Goal: Find specific page/section: Find specific page/section

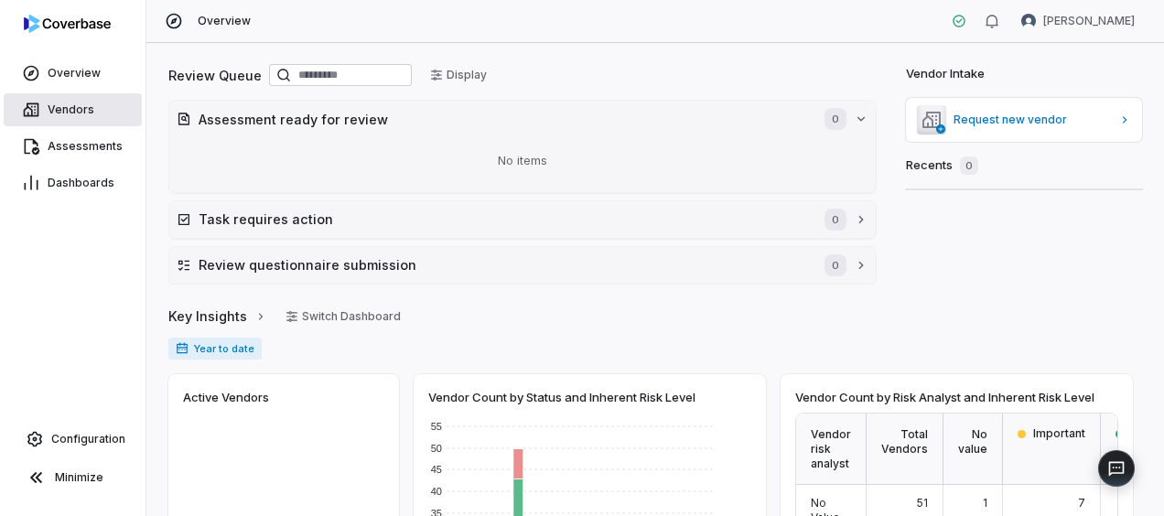
click at [90, 117] on link "Vendors" at bounding box center [73, 109] width 138 height 33
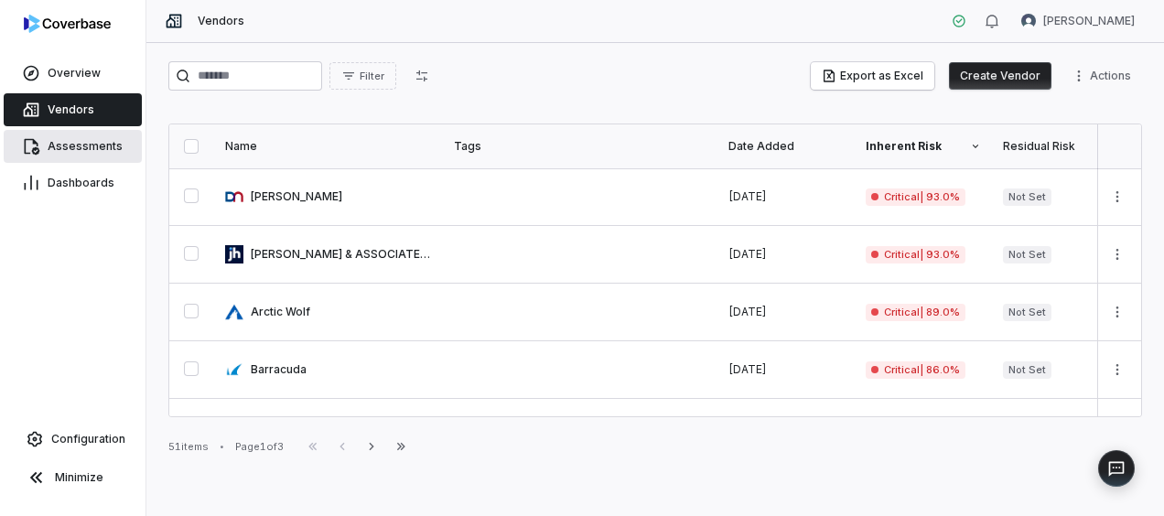
click at [52, 152] on span "Assessments" at bounding box center [85, 146] width 75 height 15
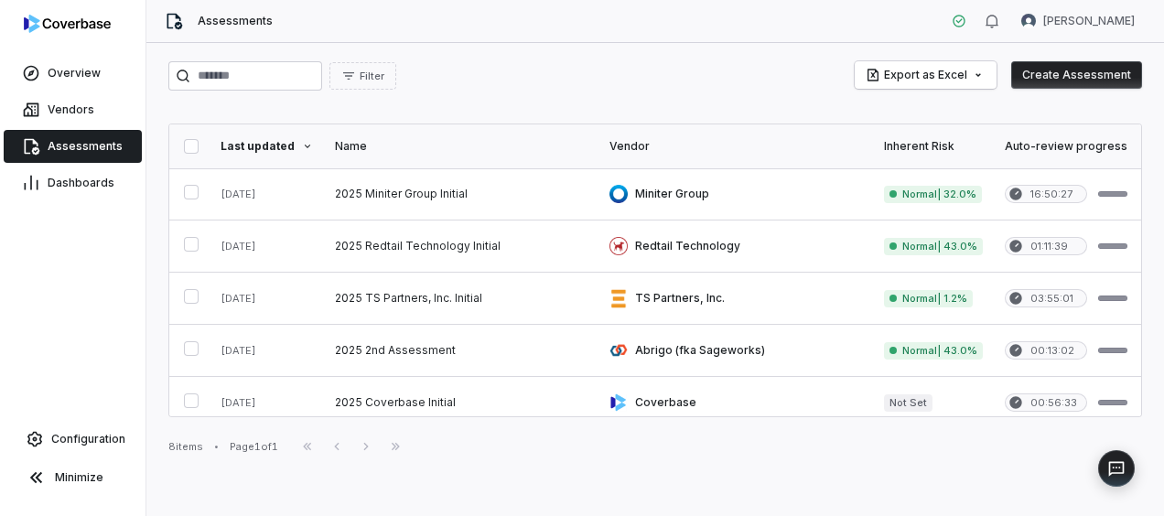
click at [944, 137] on th "Inherent Risk" at bounding box center [933, 146] width 121 height 44
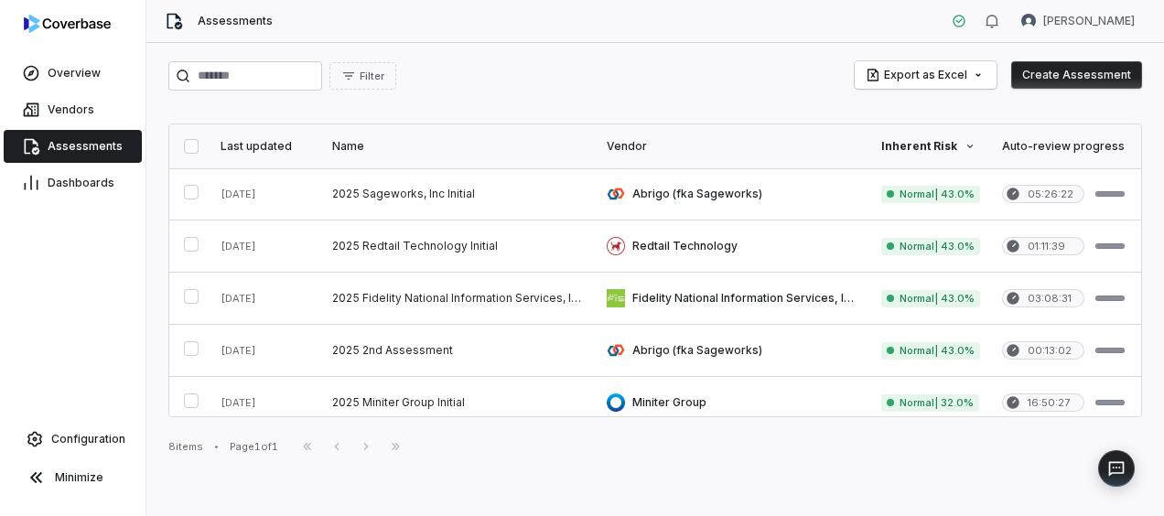
click at [965, 144] on icon at bounding box center [970, 146] width 11 height 11
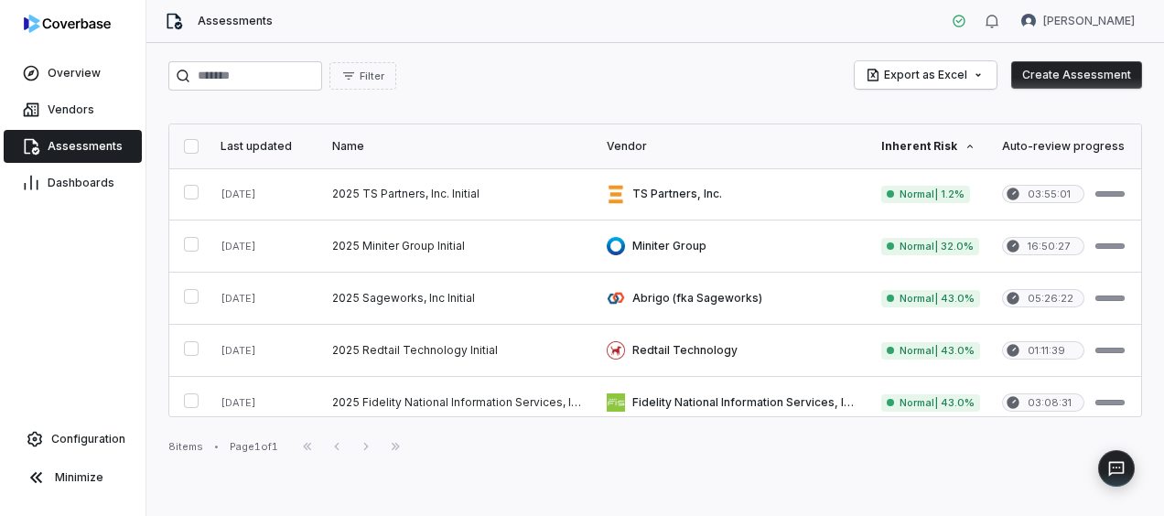
click at [631, 141] on div "Vendor" at bounding box center [733, 146] width 253 height 15
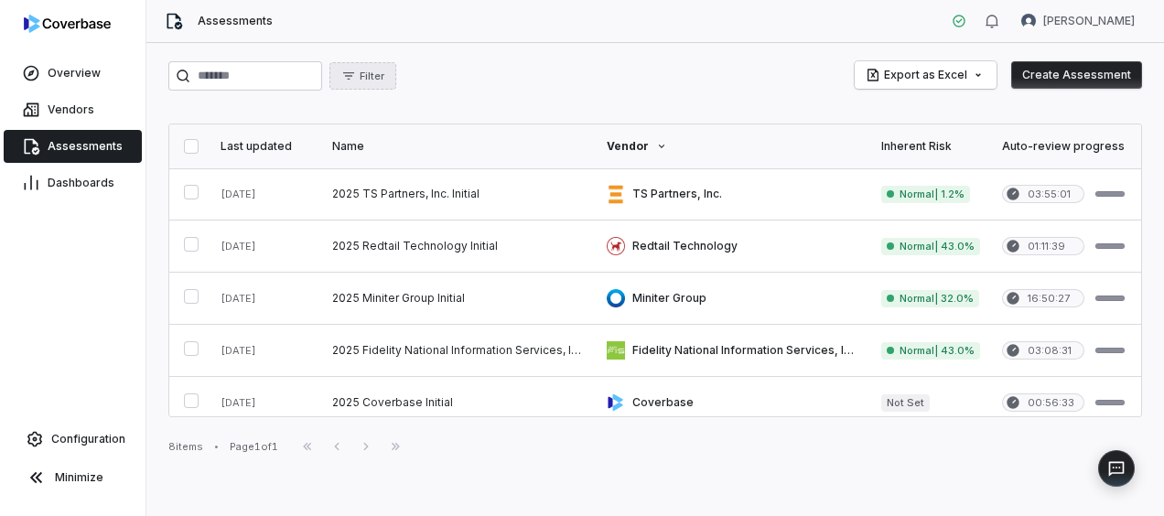
click at [384, 74] on span "Filter" at bounding box center [372, 77] width 25 height 14
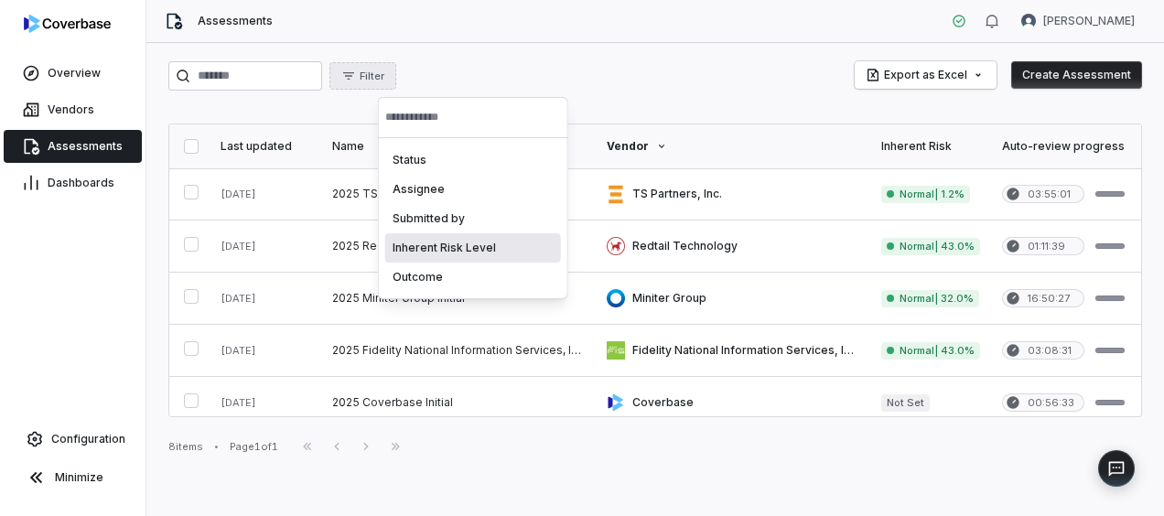
click at [430, 247] on div "Inherent Risk Level" at bounding box center [473, 247] width 176 height 29
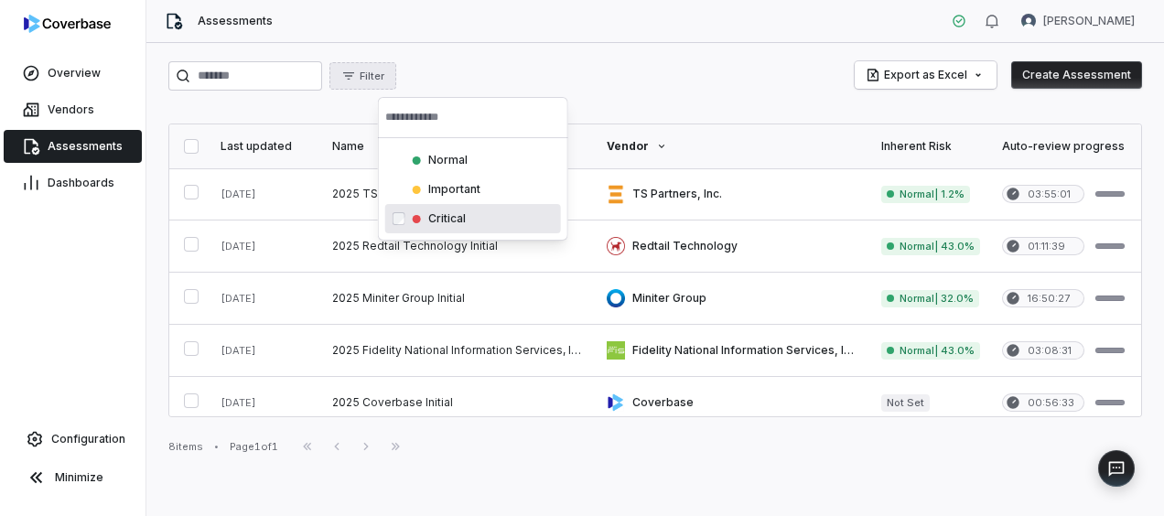
click at [442, 209] on div "Critical cbsclvl_ffefc0ebafd54d9eb346f86ab96618e6" at bounding box center [473, 218] width 176 height 29
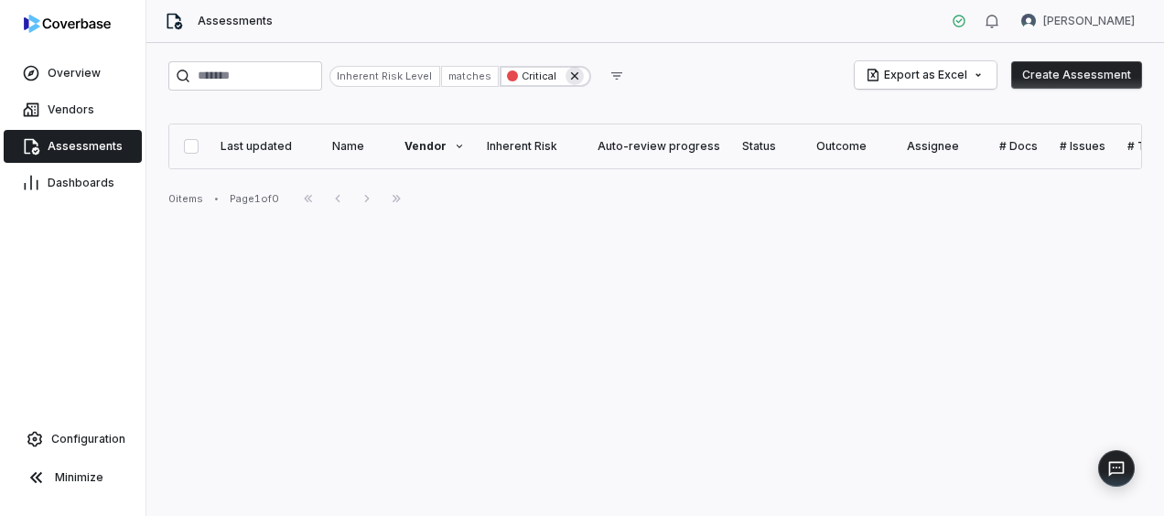
click at [582, 70] on icon at bounding box center [574, 76] width 15 height 15
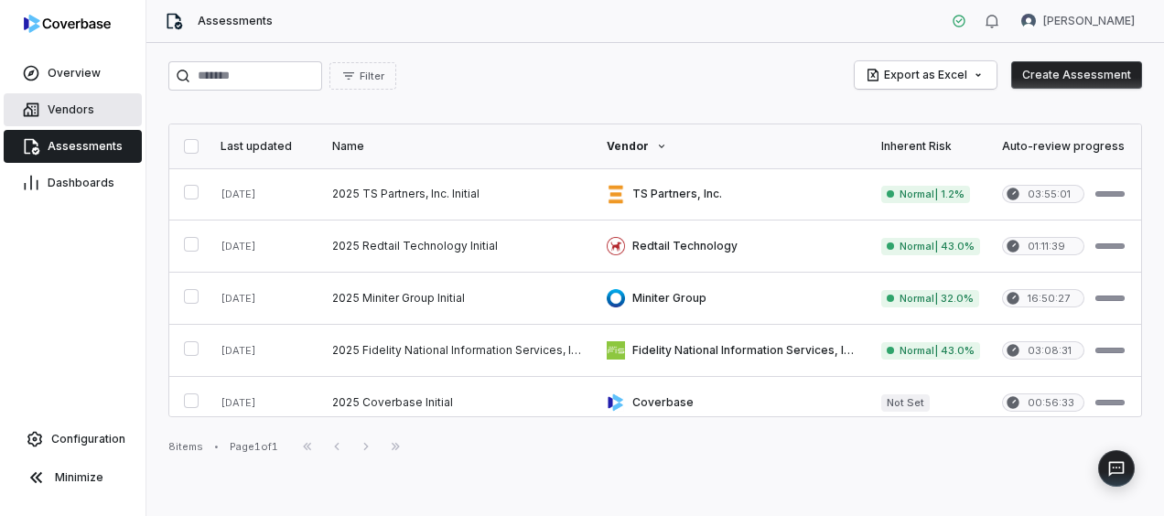
click at [101, 109] on link "Vendors" at bounding box center [73, 109] width 138 height 33
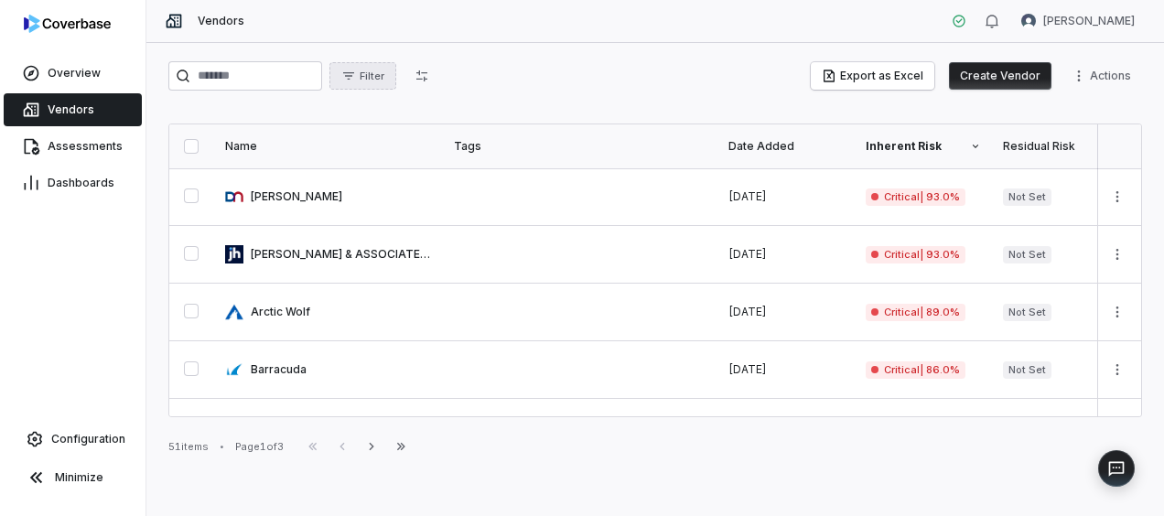
click at [396, 64] on button "Filter" at bounding box center [362, 75] width 67 height 27
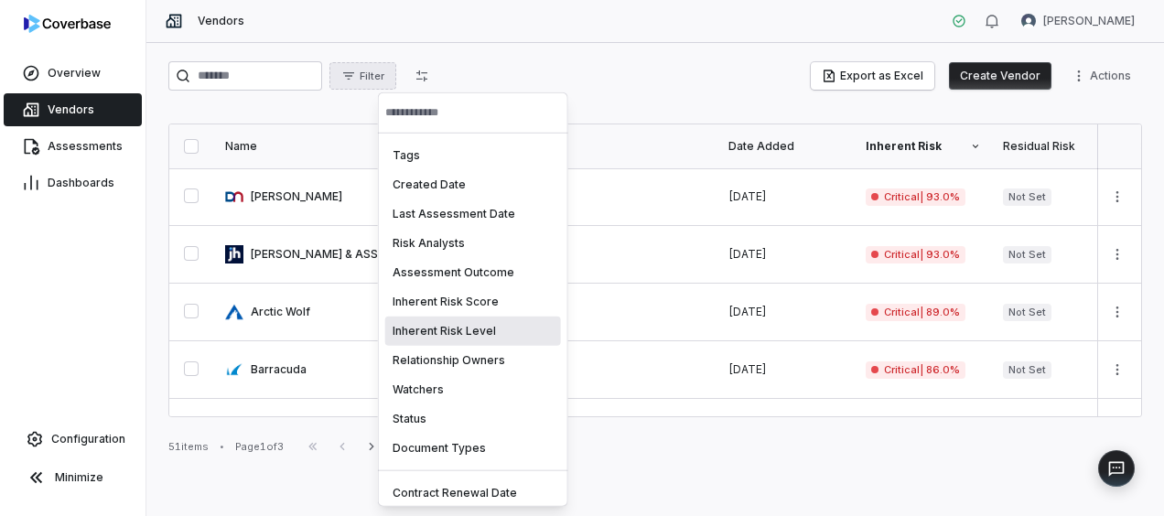
click at [443, 333] on div "Inherent Risk Level" at bounding box center [473, 331] width 176 height 29
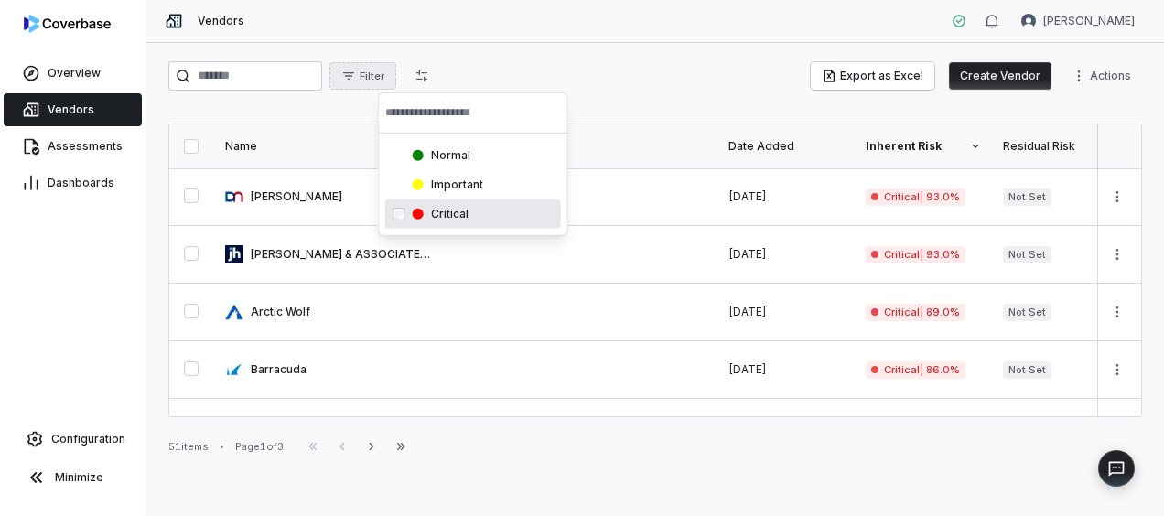
click at [434, 222] on div "Critical cbsclvl_ffefc0ebafd54d9eb346f86ab96618e6" at bounding box center [473, 214] width 176 height 29
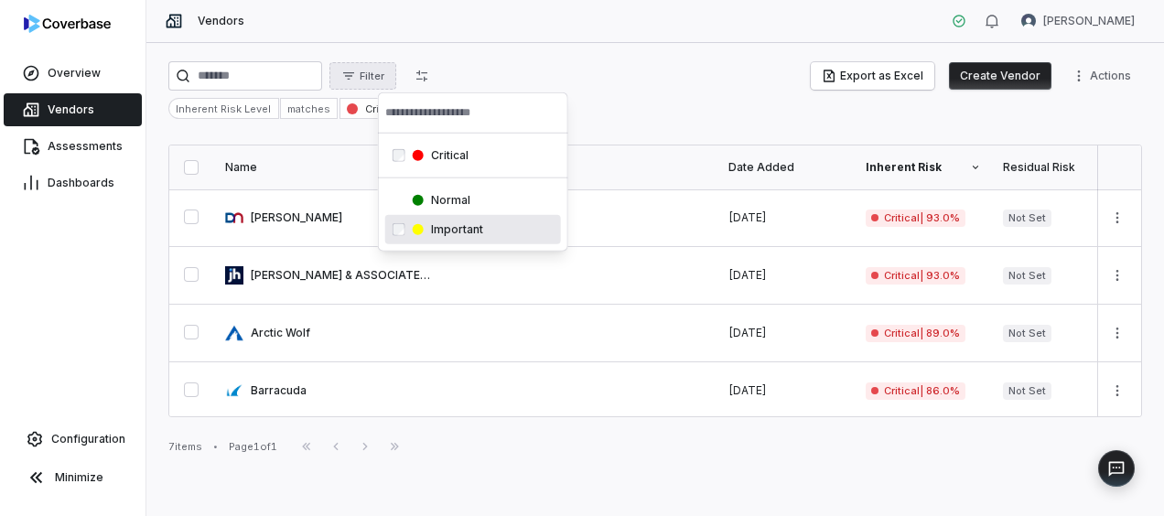
click at [710, 454] on html "Overview Vendors Assessments Dashboards Configuration Minimize Vendors [PERSON_…" at bounding box center [582, 258] width 1164 height 516
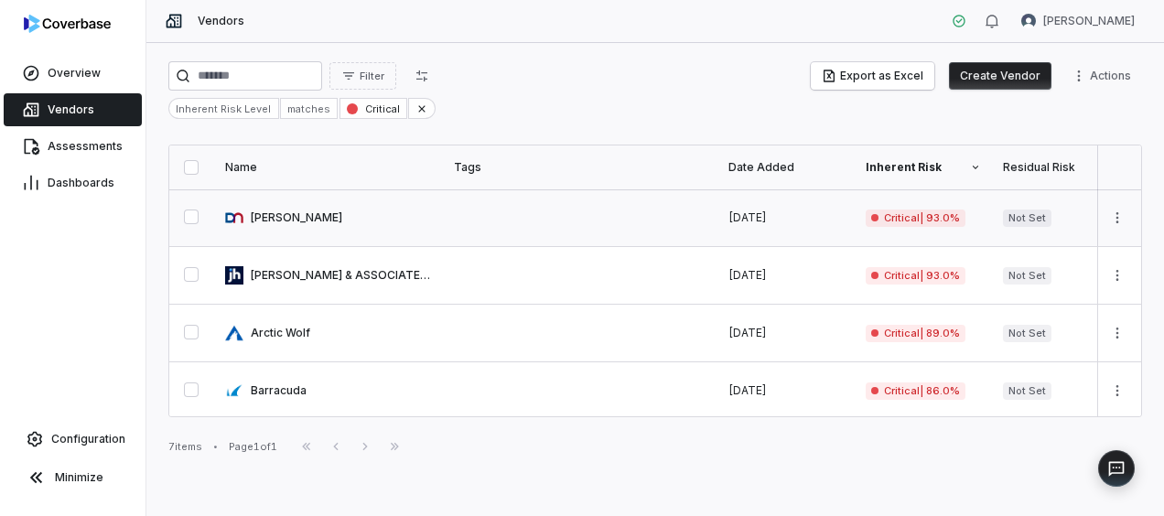
click at [261, 212] on link at bounding box center [328, 217] width 229 height 57
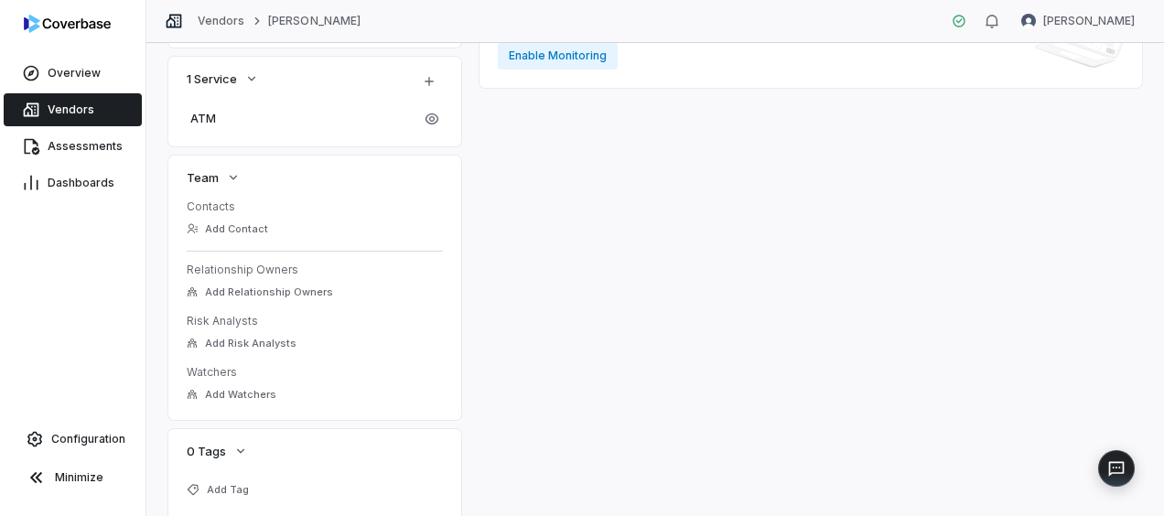
scroll to position [648, 0]
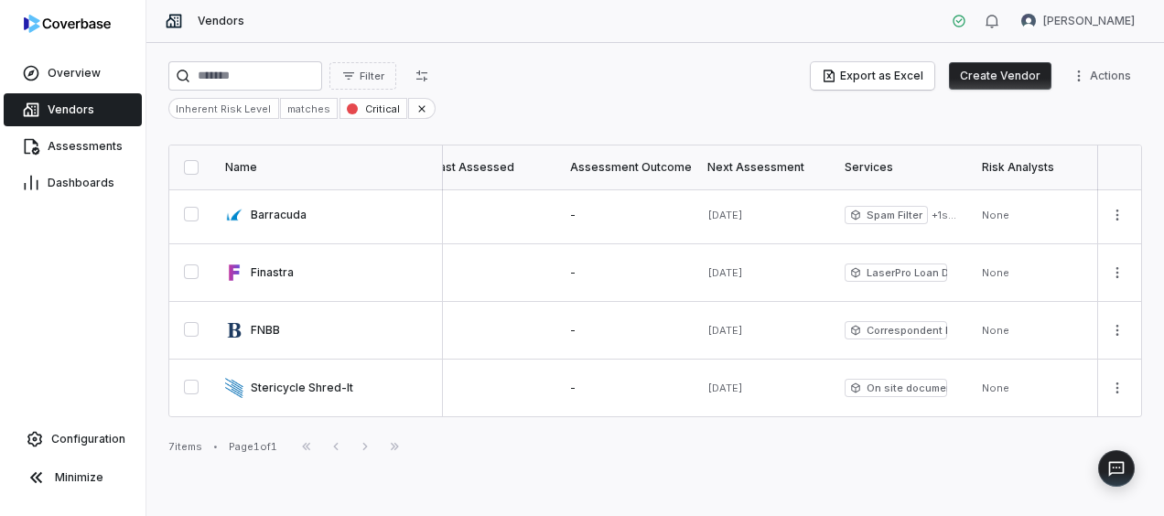
scroll to position [0, 845]
